Goal: Task Accomplishment & Management: Complete application form

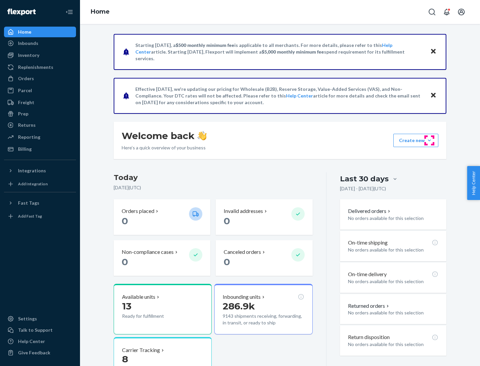
click at [429, 141] on button "Create new Create new inbound Create new order Create new product" at bounding box center [415, 140] width 45 height 13
click at [40, 43] on div "Inbounds" at bounding box center [40, 43] width 71 height 9
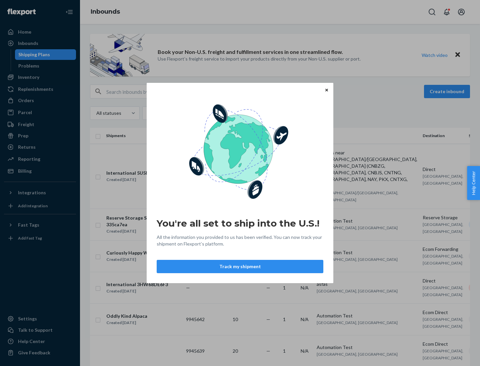
click at [240, 267] on button "Track my shipment" at bounding box center [240, 266] width 167 height 13
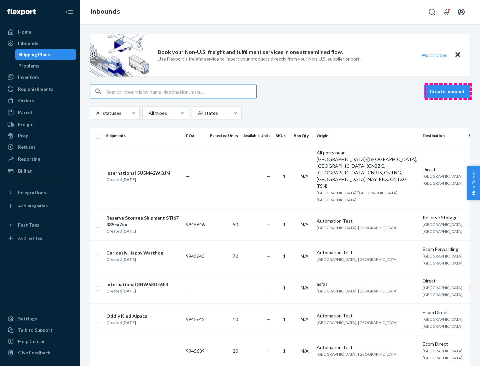
click at [448, 92] on button "Create inbound" at bounding box center [447, 91] width 46 height 13
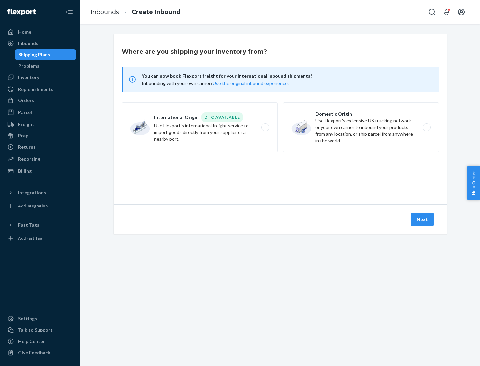
click at [199, 128] on label "International Origin DTC Available Use Flexport's international freight service…" at bounding box center [200, 128] width 156 height 50
click at [265, 128] on input "International Origin DTC Available Use Flexport's international freight service…" at bounding box center [267, 128] width 4 height 4
radio input "true"
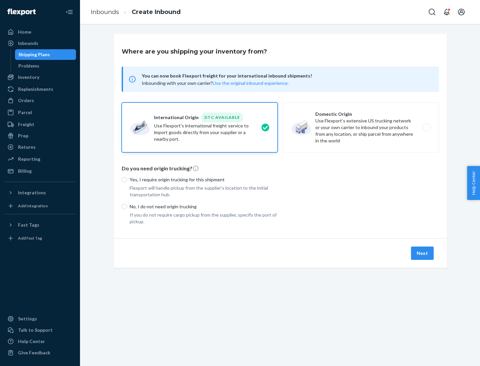
click at [203, 206] on p "No, I do not need origin trucking" at bounding box center [204, 206] width 148 height 7
click at [127, 206] on input "No, I do not need origin trucking" at bounding box center [124, 206] width 5 height 5
radio input "true"
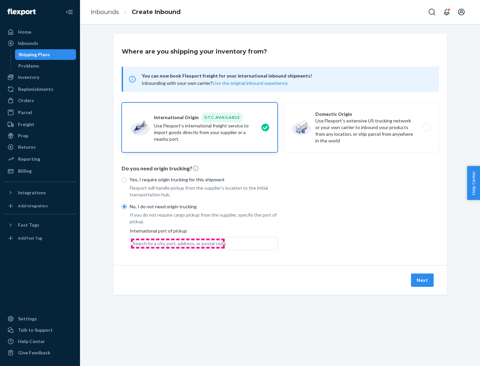
click at [177, 243] on div "Search by a city, port, address, or postal code" at bounding box center [179, 243] width 93 height 7
click at [133, 243] on input "Search by a city, port, address, or postal code" at bounding box center [133, 243] width 1 height 7
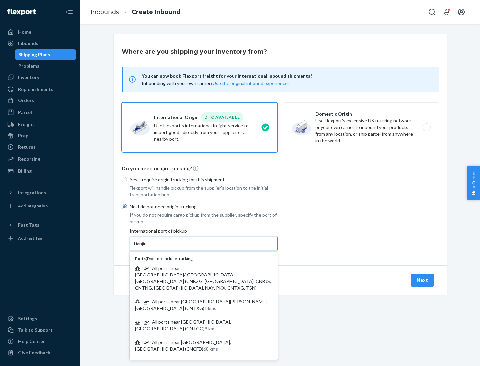
click at [197, 268] on span "| All ports near [GEOGRAPHIC_DATA]/[GEOGRAPHIC_DATA], [GEOGRAPHIC_DATA] (CNBZG,…" at bounding box center [203, 278] width 136 height 26
click at [147, 247] on input "Tianjin" at bounding box center [140, 243] width 15 height 7
type input "All ports near [GEOGRAPHIC_DATA]/[GEOGRAPHIC_DATA], [GEOGRAPHIC_DATA] (CNBZG, […"
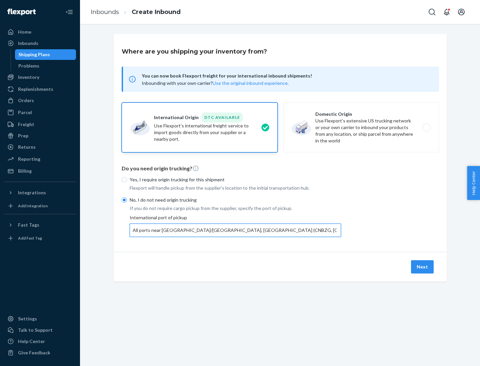
click at [422, 267] on button "Next" at bounding box center [422, 266] width 23 height 13
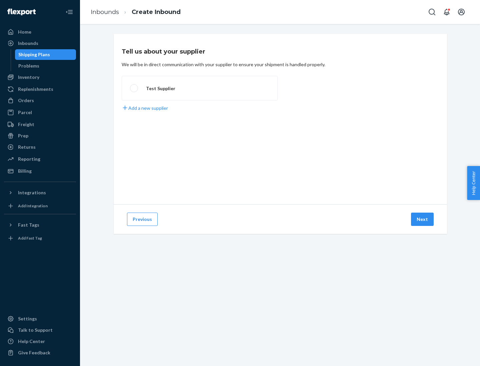
click at [199, 88] on label "Test Supplier" at bounding box center [200, 88] width 156 height 25
click at [134, 88] on input "Test Supplier" at bounding box center [132, 88] width 4 height 4
radio input "true"
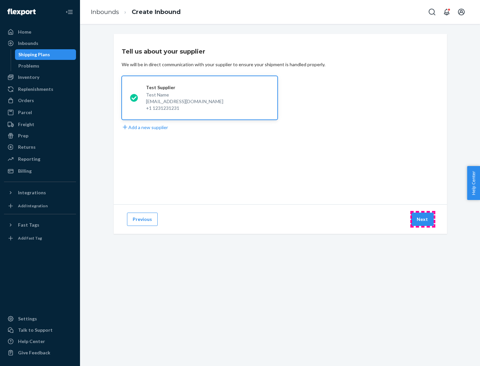
click at [422, 219] on button "Next" at bounding box center [422, 219] width 23 height 13
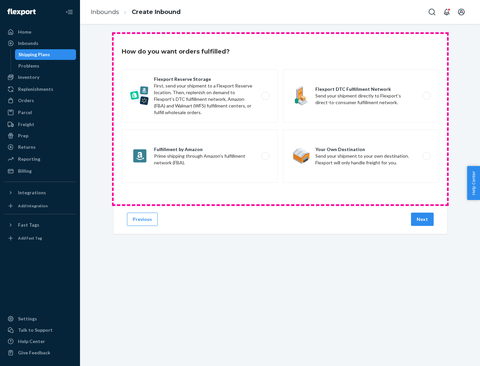
click at [280, 119] on div "Flexport Reserve Storage First, send your shipment to a Flexport Reserve locati…" at bounding box center [280, 126] width 317 height 115
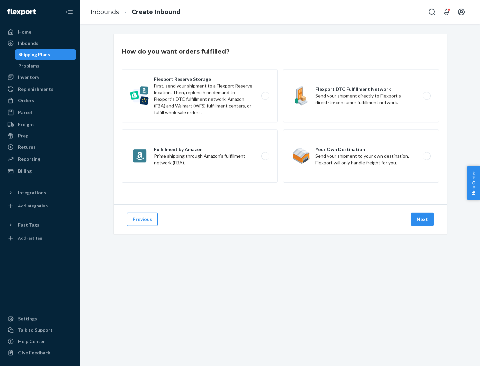
click at [361, 96] on label "Flexport DTC Fulfillment Network Send your shipment directly to Flexport’s dire…" at bounding box center [361, 95] width 156 height 53
click at [426, 96] on input "Flexport DTC Fulfillment Network Send your shipment directly to Flexport’s dire…" at bounding box center [428, 96] width 4 height 4
radio input "true"
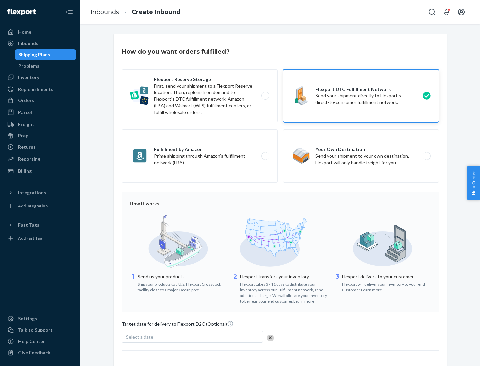
scroll to position [49, 0]
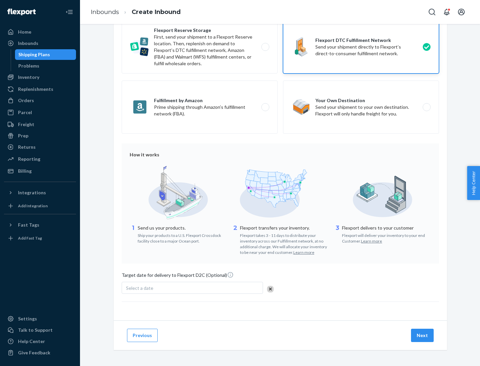
click at [422, 335] on button "Next" at bounding box center [422, 335] width 23 height 13
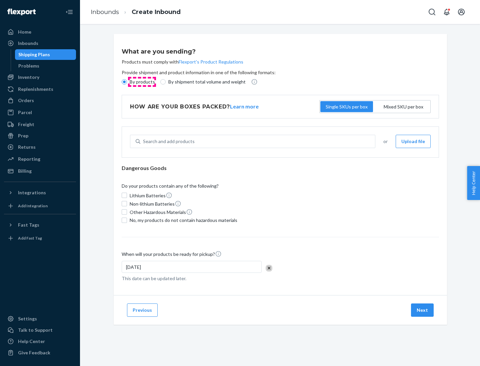
click at [142, 82] on p "By products" at bounding box center [142, 82] width 25 height 7
click at [127, 82] on input "By products" at bounding box center [124, 81] width 5 height 5
click at [168, 142] on div "Search and add products" at bounding box center [169, 141] width 52 height 7
click at [144, 142] on input "Search and add products" at bounding box center [143, 141] width 1 height 7
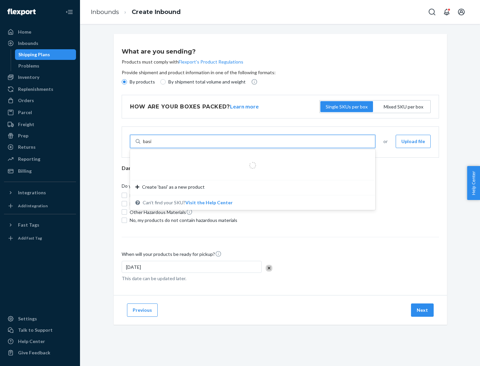
type input "basic"
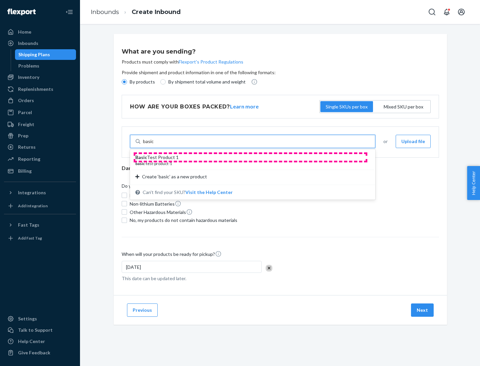
click at [250, 158] on div "Basic Test Product 1" at bounding box center [249, 157] width 229 height 7
click at [154, 145] on input "basic" at bounding box center [148, 141] width 11 height 7
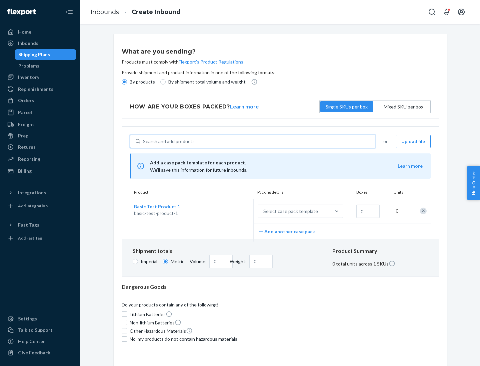
scroll to position [16, 0]
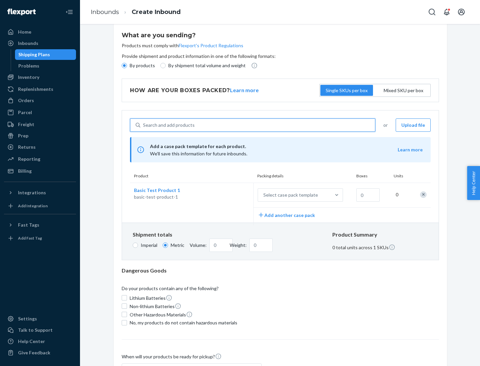
click at [289, 195] on div "Select case pack template" at bounding box center [290, 195] width 55 height 7
click at [230, 195] on input "Select case pack template" at bounding box center [230, 195] width 0 height 0
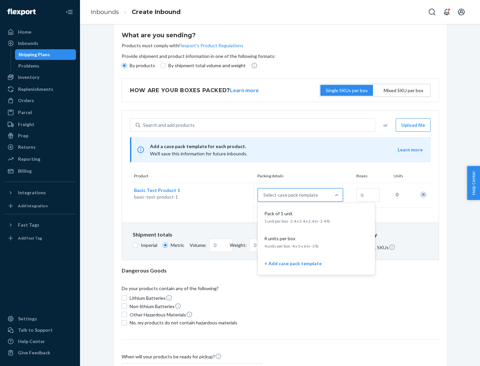
scroll to position [38, 0]
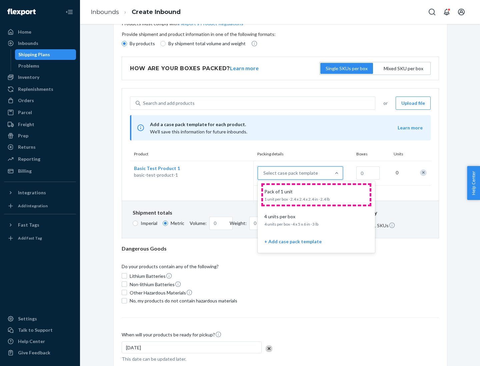
click at [316, 195] on div "Pack of 1 unit" at bounding box center [314, 191] width 107 height 7
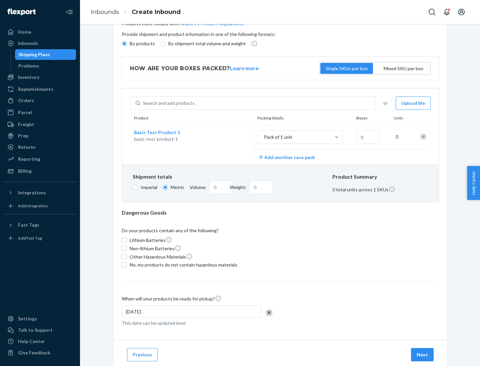
scroll to position [0, 0]
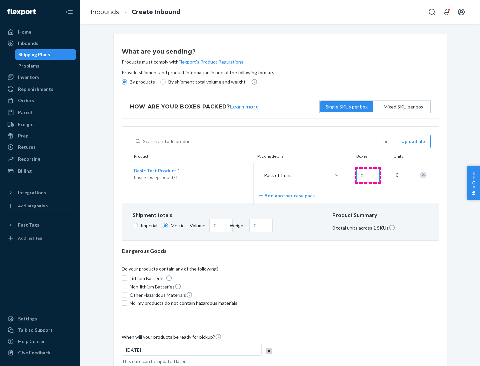
type input "1.09"
type input "1"
type input "10.89"
type input "10"
type input "0.02"
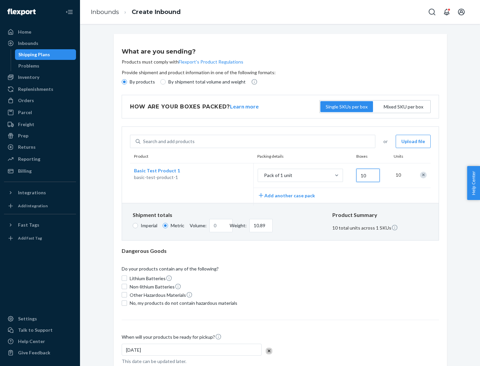
type input "108.86"
type input "100"
type input "0.23"
type input "1088.62"
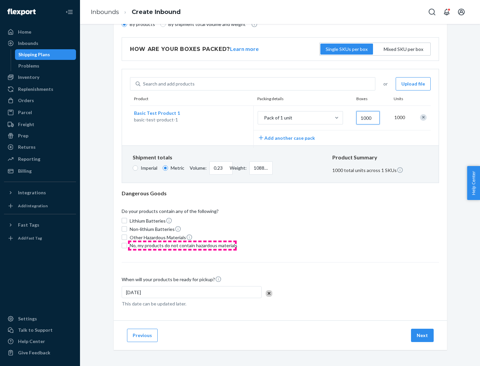
type input "1000"
click at [182, 245] on span "No, my products do not contain hazardous materials" at bounding box center [184, 245] width 108 height 7
click at [127, 245] on input "No, my products do not contain hazardous materials" at bounding box center [124, 245] width 5 height 5
checkbox input "true"
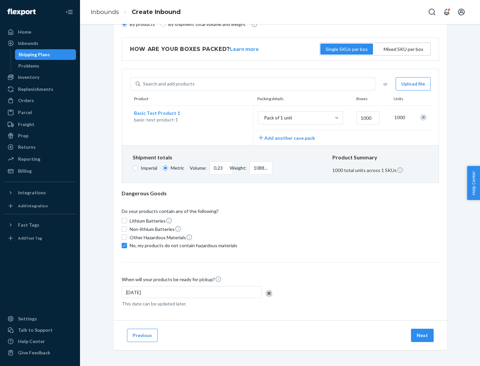
click at [422, 335] on button "Next" at bounding box center [422, 335] width 23 height 13
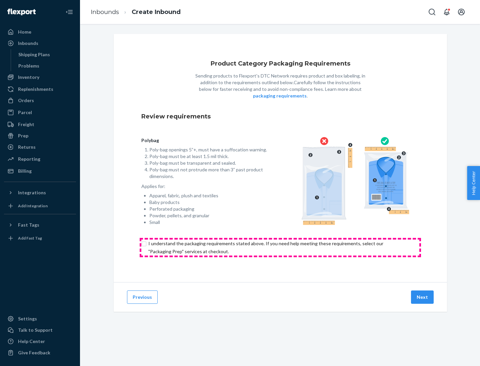
click at [280, 247] on input "checkbox" at bounding box center [280, 248] width 278 height 16
checkbox input "true"
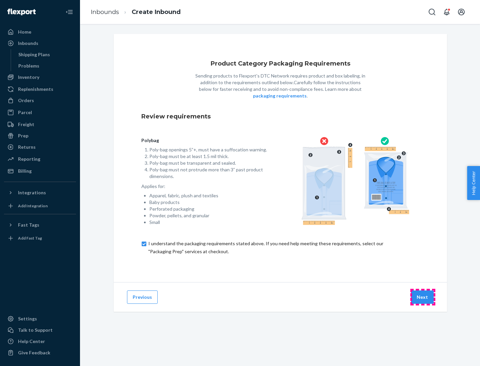
click at [422, 297] on button "Next" at bounding box center [422, 297] width 23 height 13
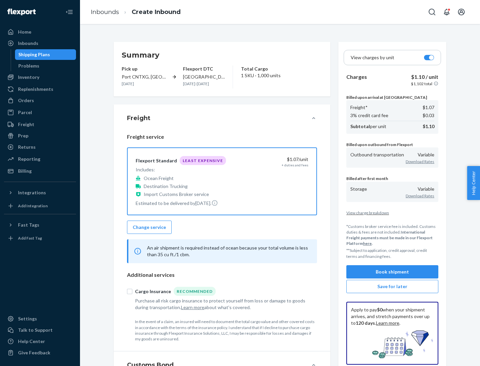
scroll to position [77, 0]
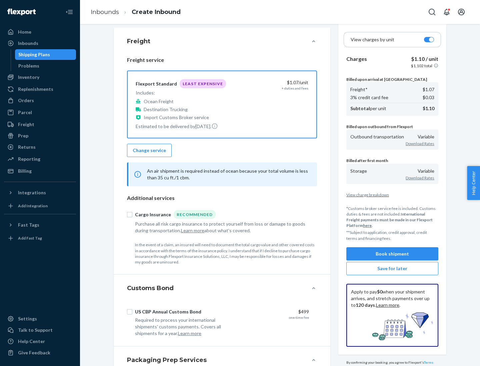
click at [392, 254] on button "Book shipment" at bounding box center [392, 253] width 92 height 13
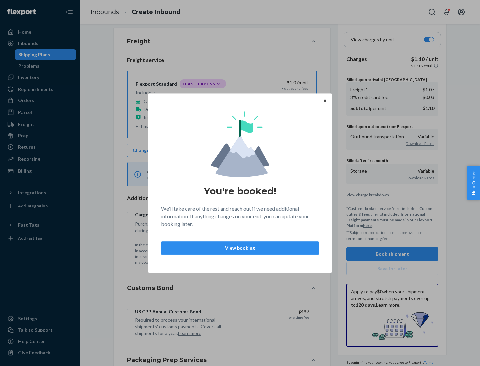
click at [240, 248] on p "View booking" at bounding box center [240, 248] width 147 height 7
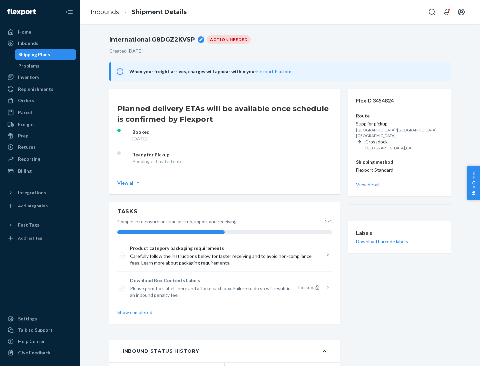
scroll to position [53, 0]
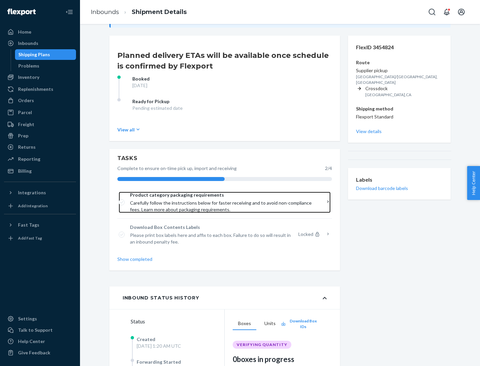
click at [222, 195] on span "Product category packaging requirements" at bounding box center [222, 195] width 184 height 7
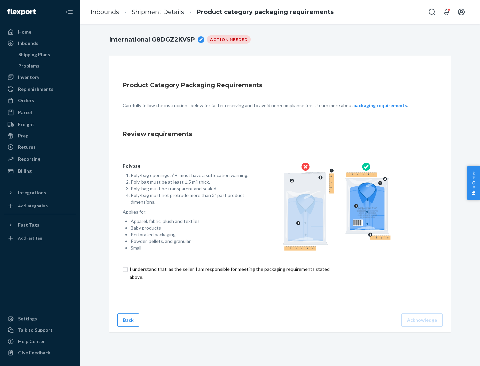
click at [229, 273] on input "checkbox" at bounding box center [233, 273] width 221 height 16
checkbox input "true"
click at [422, 320] on button "Acknowledge" at bounding box center [421, 320] width 41 height 13
